Goal: Task Accomplishment & Management: Use online tool/utility

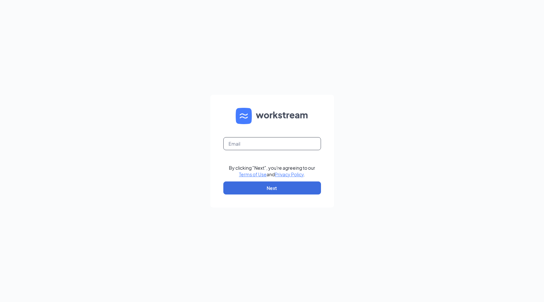
click at [281, 146] on input "text" at bounding box center [272, 143] width 98 height 13
type input "aking@freddysindy.com"
click at [260, 188] on button "Next" at bounding box center [272, 187] width 98 height 13
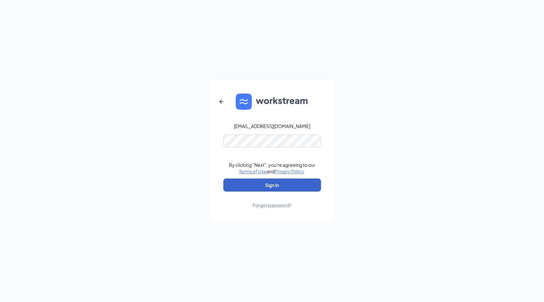
click at [283, 188] on button "Sign In" at bounding box center [272, 184] width 98 height 13
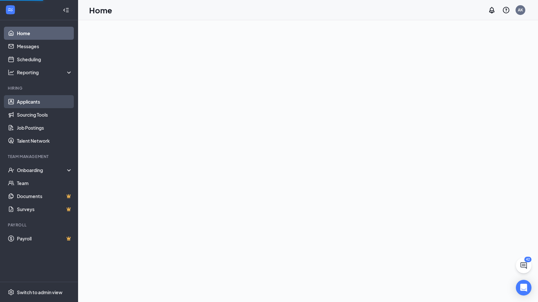
click at [24, 101] on link "Applicants" at bounding box center [45, 101] width 56 height 13
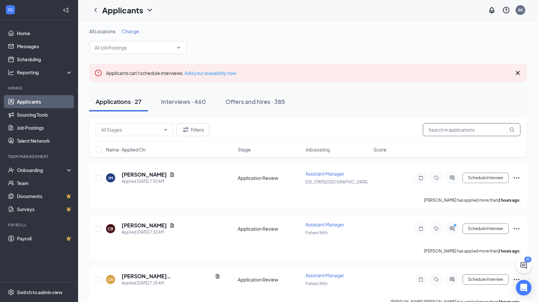
click at [469, 132] on input "text" at bounding box center [472, 129] width 98 height 13
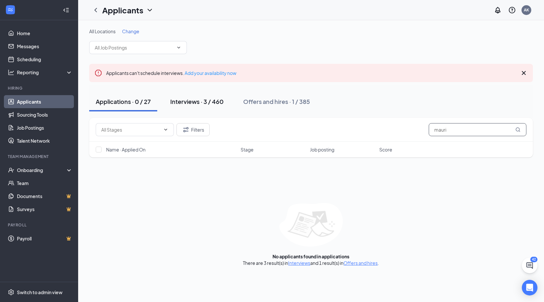
type input "mauri"
click at [208, 102] on div "Interviews · 3 / 460" at bounding box center [196, 101] width 53 height 8
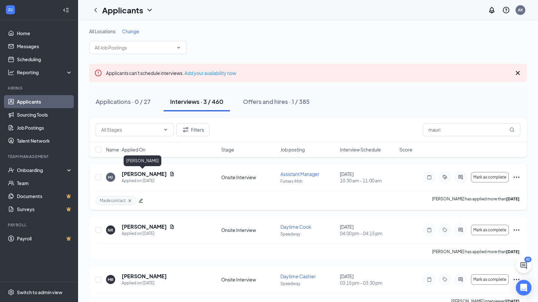
click at [148, 176] on h5 "[PERSON_NAME]" at bounding box center [144, 173] width 45 height 7
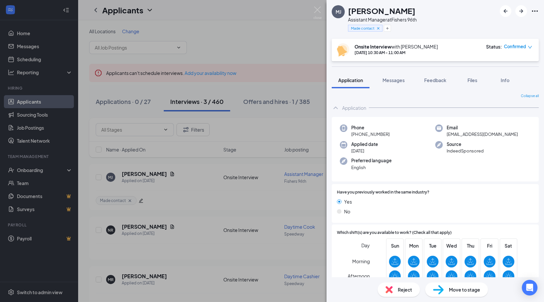
click at [317, 11] on img at bounding box center [317, 13] width 8 height 13
